Goal: Task Accomplishment & Management: Manage account settings

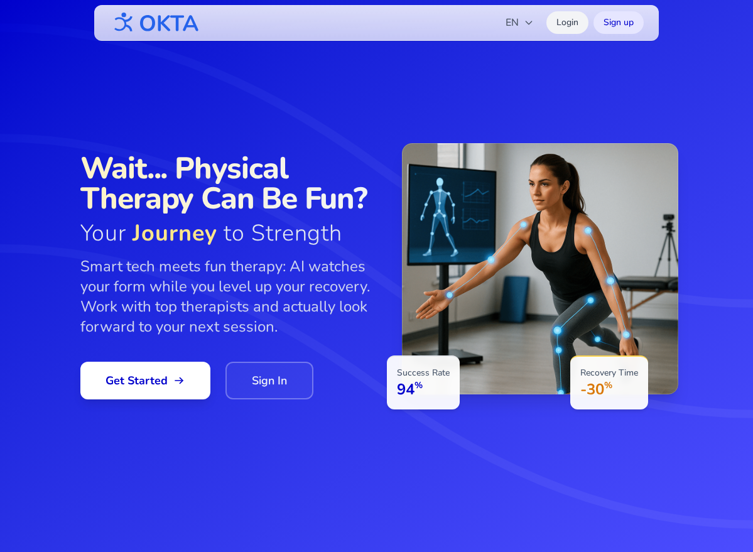
click at [567, 21] on link "Login" at bounding box center [567, 22] width 42 height 23
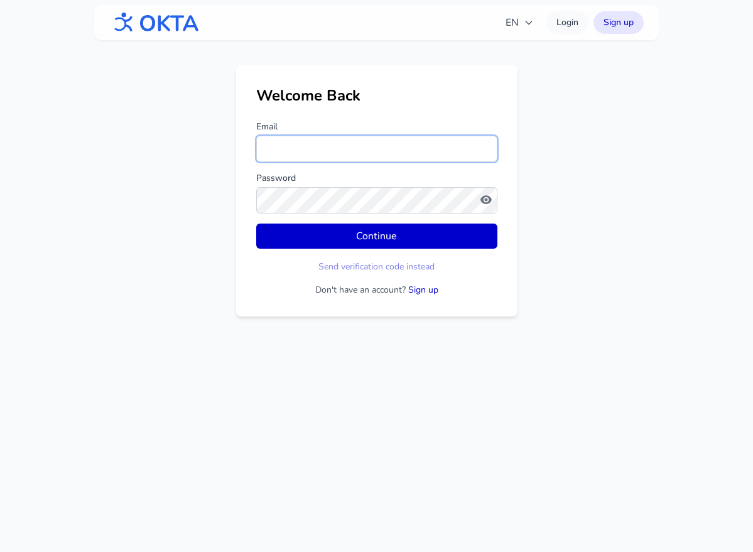
click at [404, 137] on input "Email" at bounding box center [376, 149] width 241 height 26
click at [316, 156] on input "Email" at bounding box center [376, 149] width 241 height 26
type input "**********"
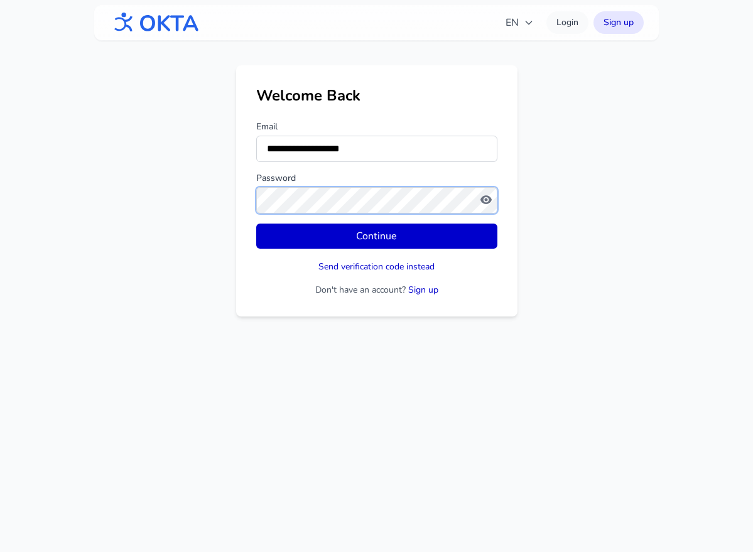
click at [256, 224] on button "Continue" at bounding box center [376, 236] width 241 height 25
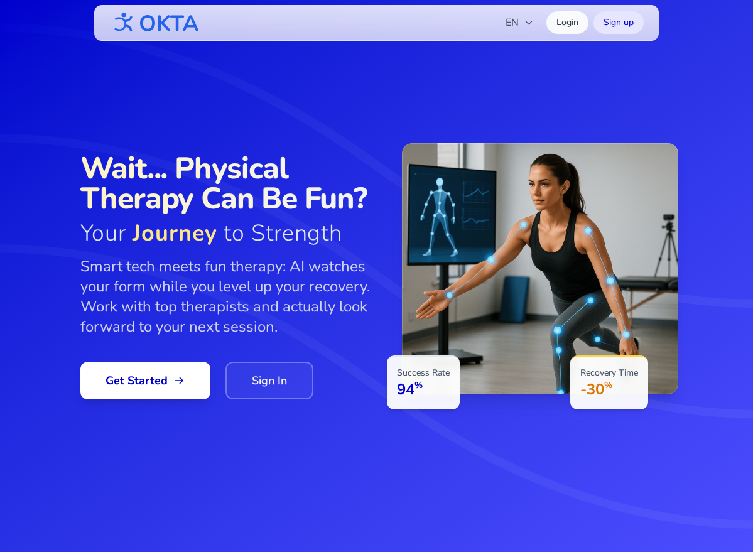
click at [571, 26] on link "Login" at bounding box center [567, 22] width 42 height 23
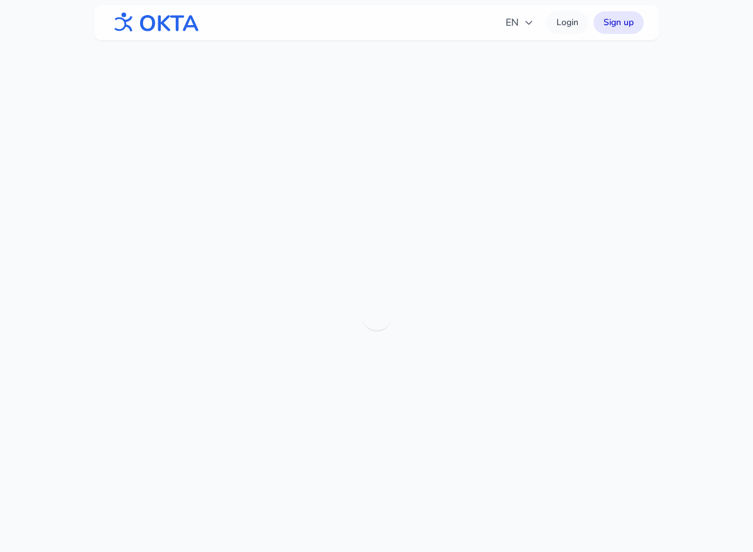
scroll to position [40, 0]
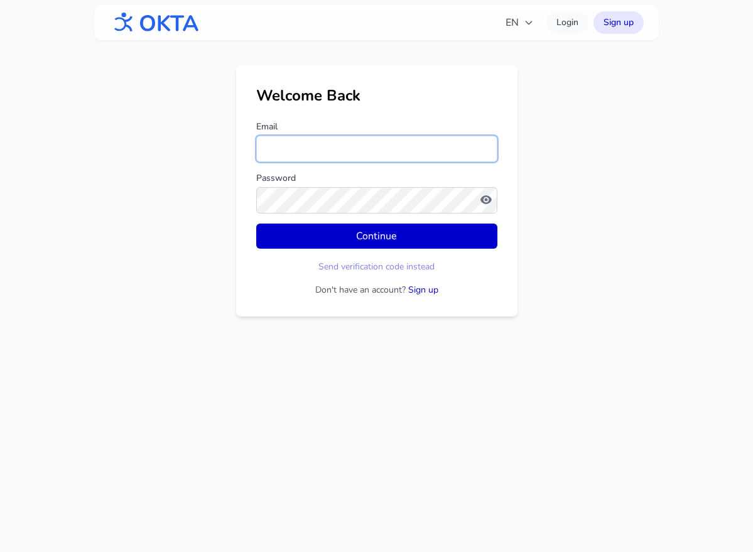
click at [317, 149] on input "Email" at bounding box center [376, 149] width 241 height 26
type input "**********"
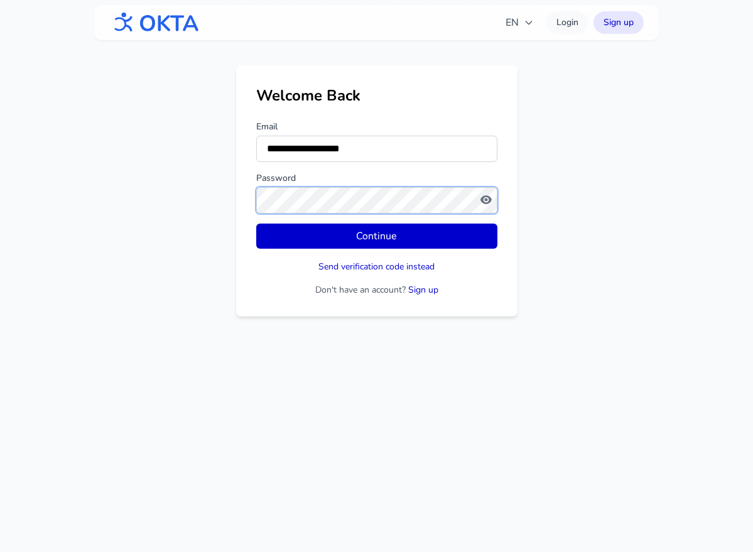
click at [256, 224] on button "Continue" at bounding box center [376, 236] width 241 height 25
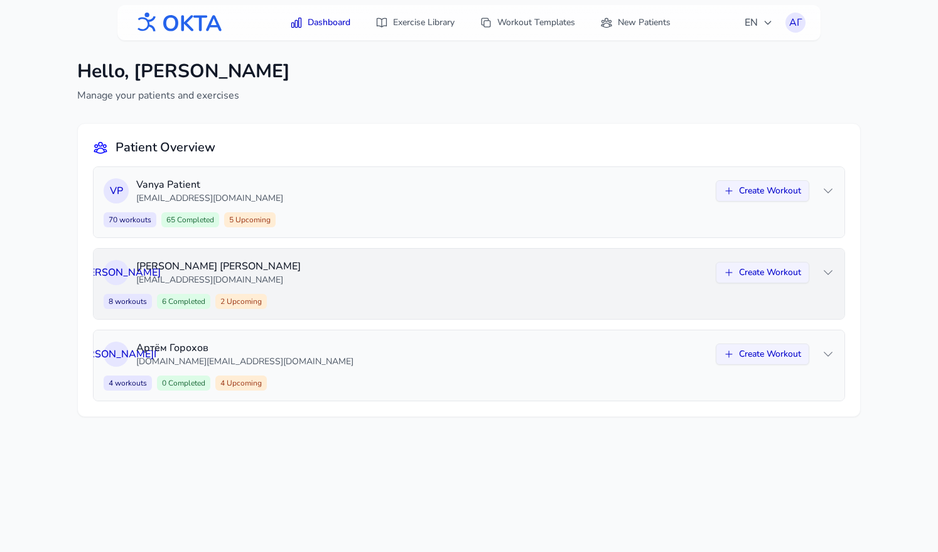
click at [593, 293] on div "О К Ольга Кузнецова kuzov.1812@mail.ru Create Workout 8 workouts 6 Completed 2 …" at bounding box center [469, 284] width 751 height 70
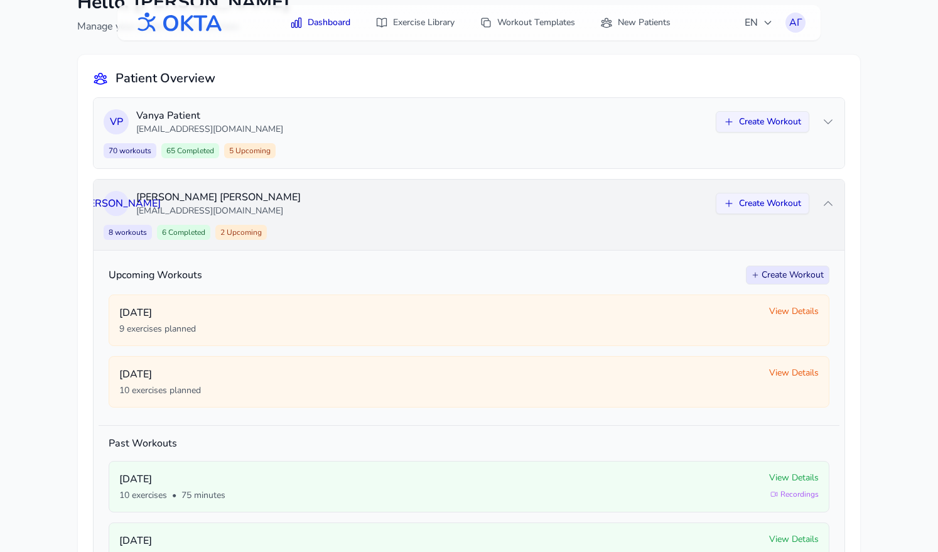
scroll to position [71, 0]
